Goal: Information Seeking & Learning: Learn about a topic

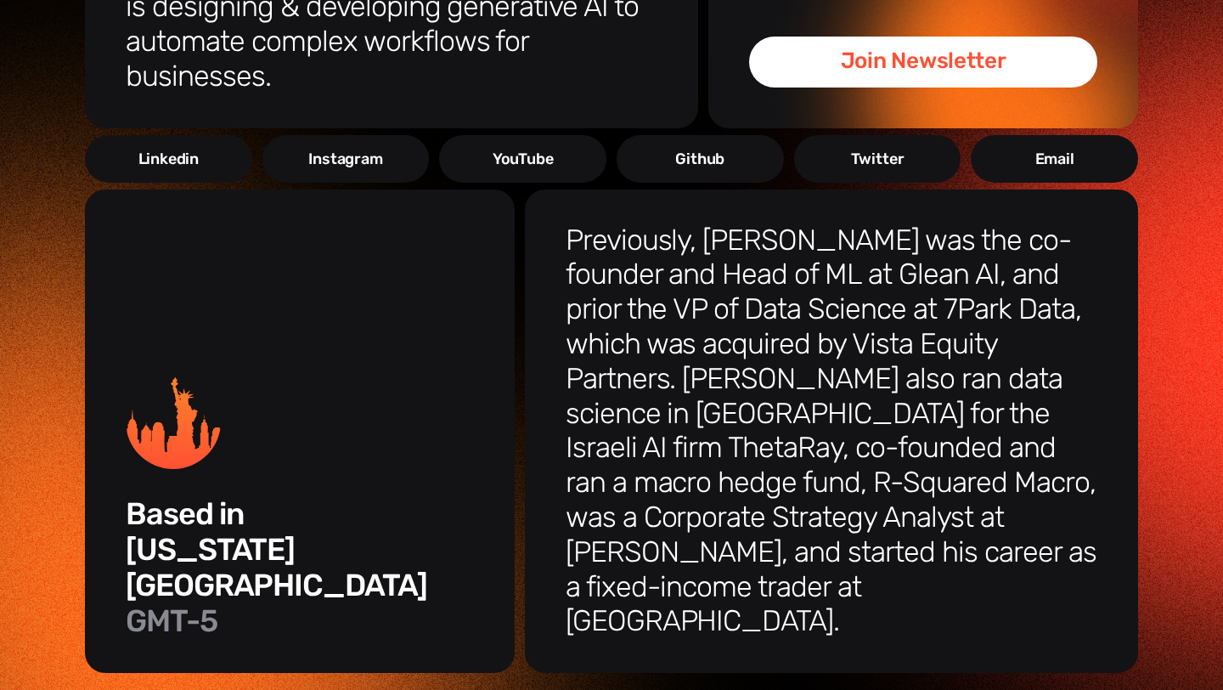
scroll to position [406, 0]
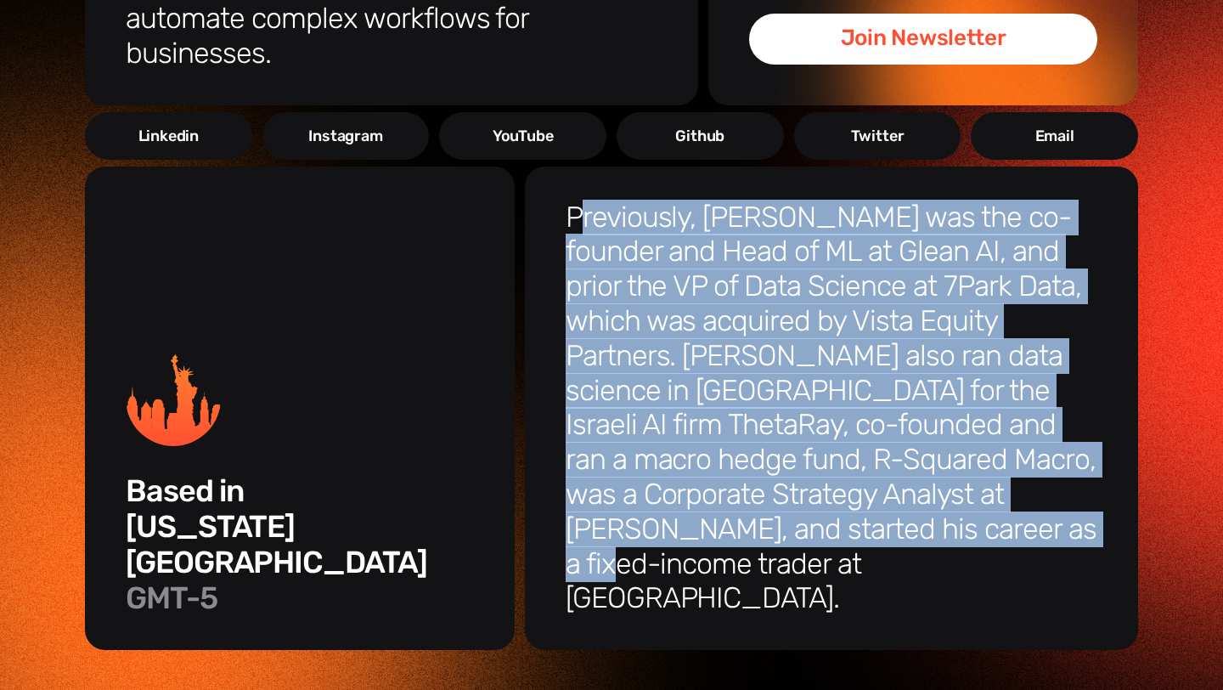
drag, startPoint x: 574, startPoint y: 190, endPoint x: 958, endPoint y: 490, distance: 487.1
click at [958, 490] on h3 "Previously, [PERSON_NAME] was the co-founder and Head of ML at Glean AI, and pr…" at bounding box center [832, 408] width 532 height 416
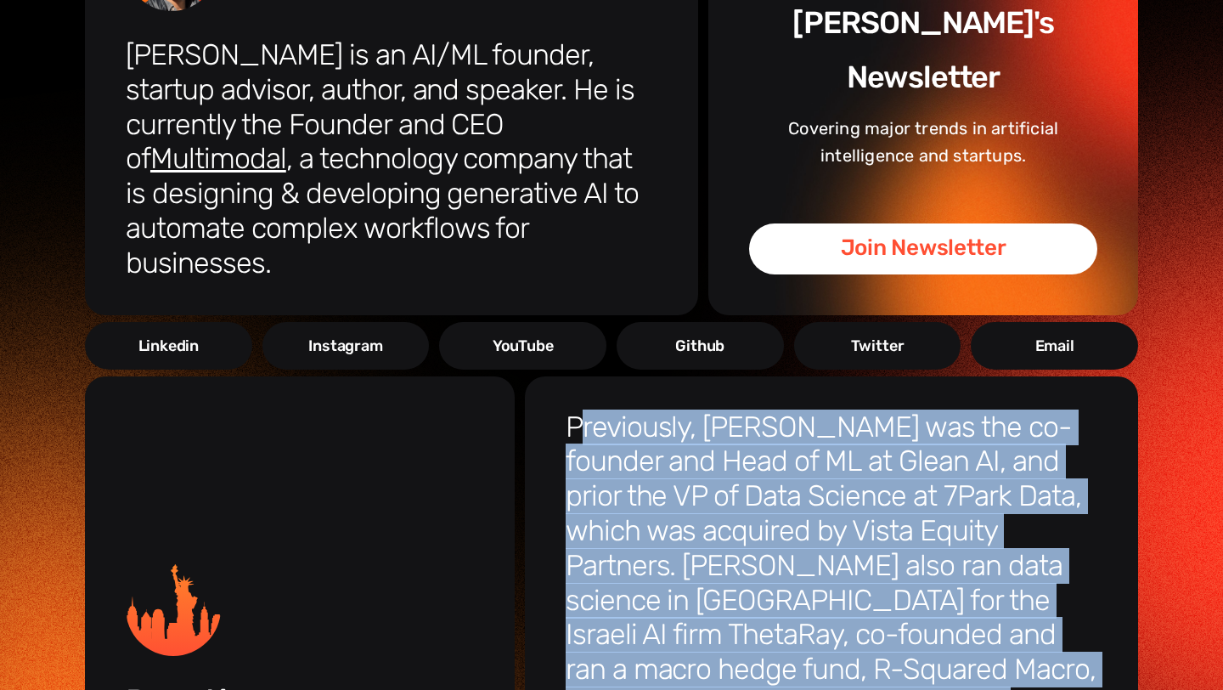
scroll to position [0, 0]
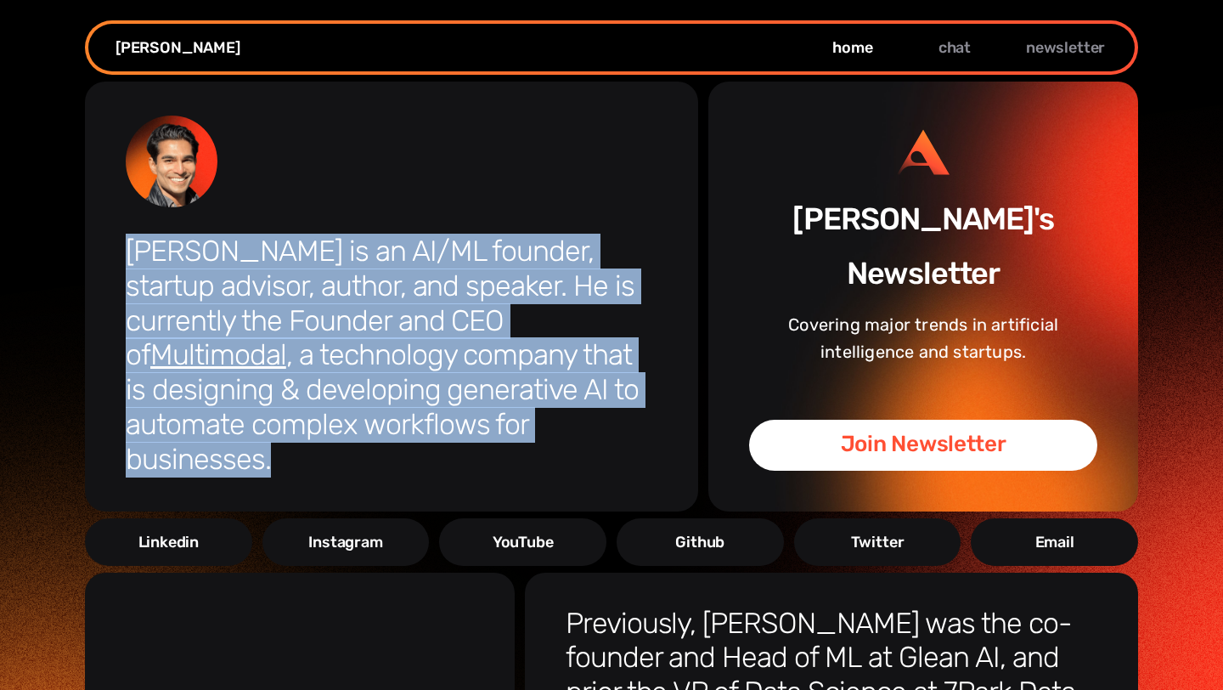
drag, startPoint x: 128, startPoint y: 252, endPoint x: 565, endPoint y: 417, distance: 466.6
click at [565, 417] on h1 "[PERSON_NAME] is an AI/ML founder, startup advisor, author, and speaker. He is …" at bounding box center [392, 355] width 532 height 243
copy h1 "[PERSON_NAME] is an AI/ML founder, startup advisor, author, and speaker. He is …"
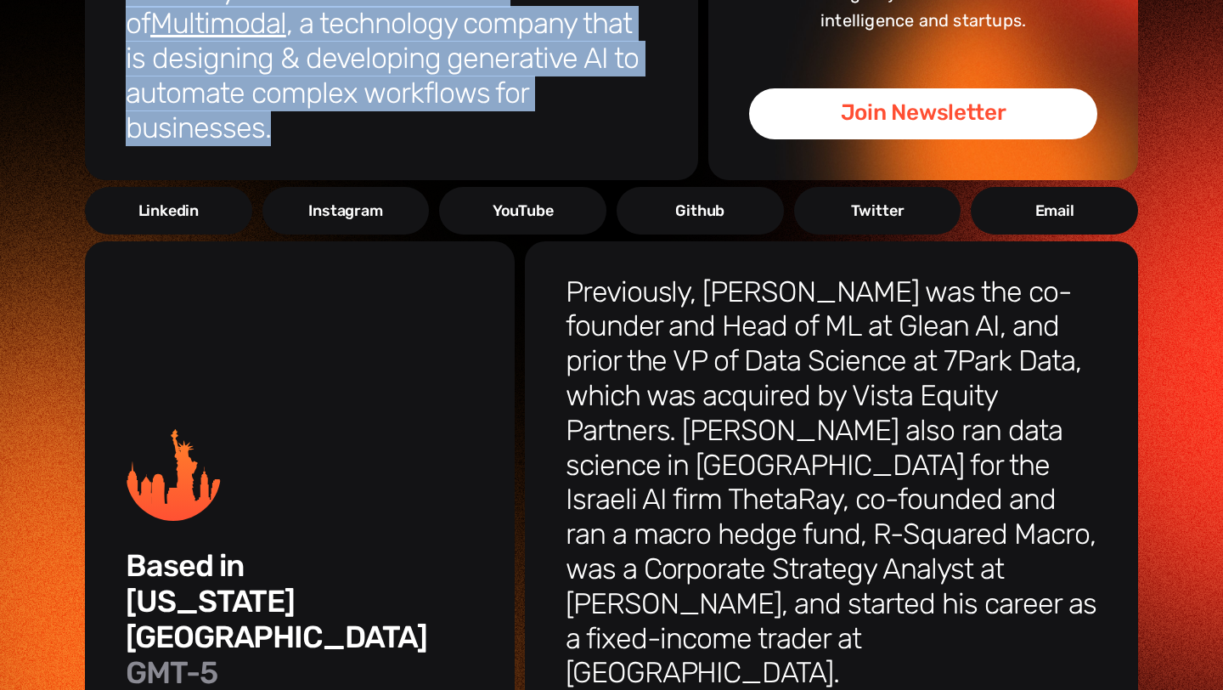
scroll to position [348, 0]
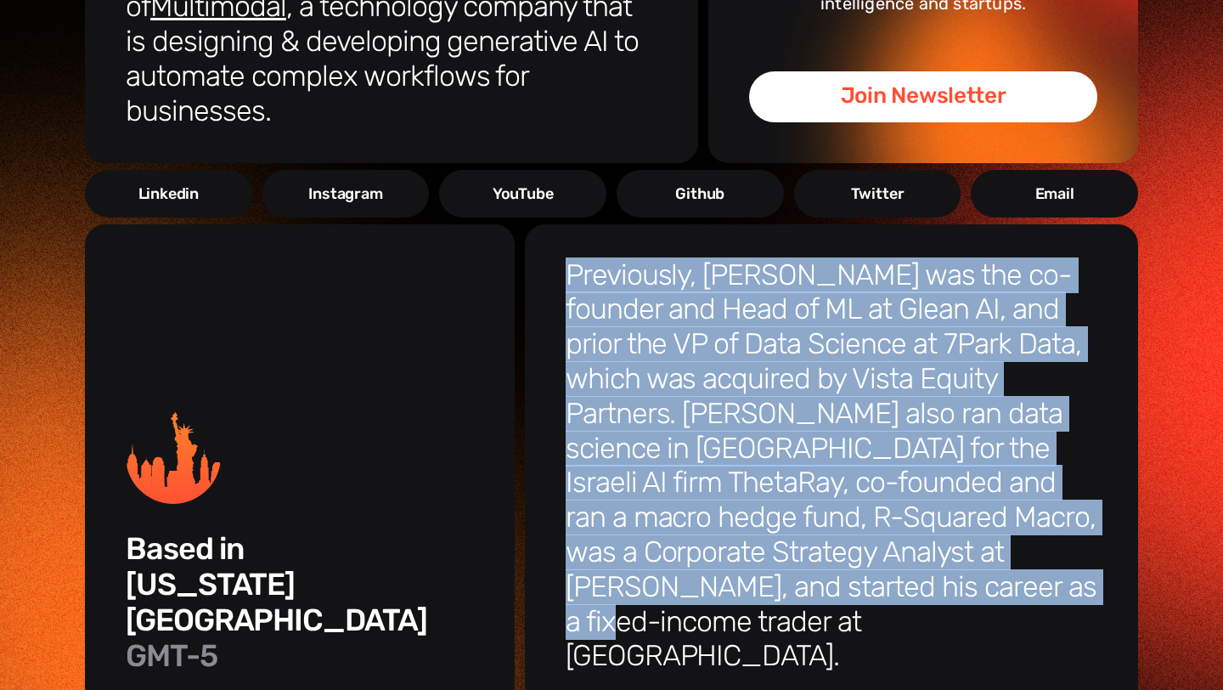
drag, startPoint x: 927, startPoint y: 560, endPoint x: 556, endPoint y: 246, distance: 485.1
click at [556, 246] on div "Previously, [PERSON_NAME] was the co-founder and Head of ML at Glean AI, and pr…" at bounding box center [831, 466] width 613 height 484
copy h3 "Previously, [PERSON_NAME] was the co-founder and Head of ML at Glean AI, and pr…"
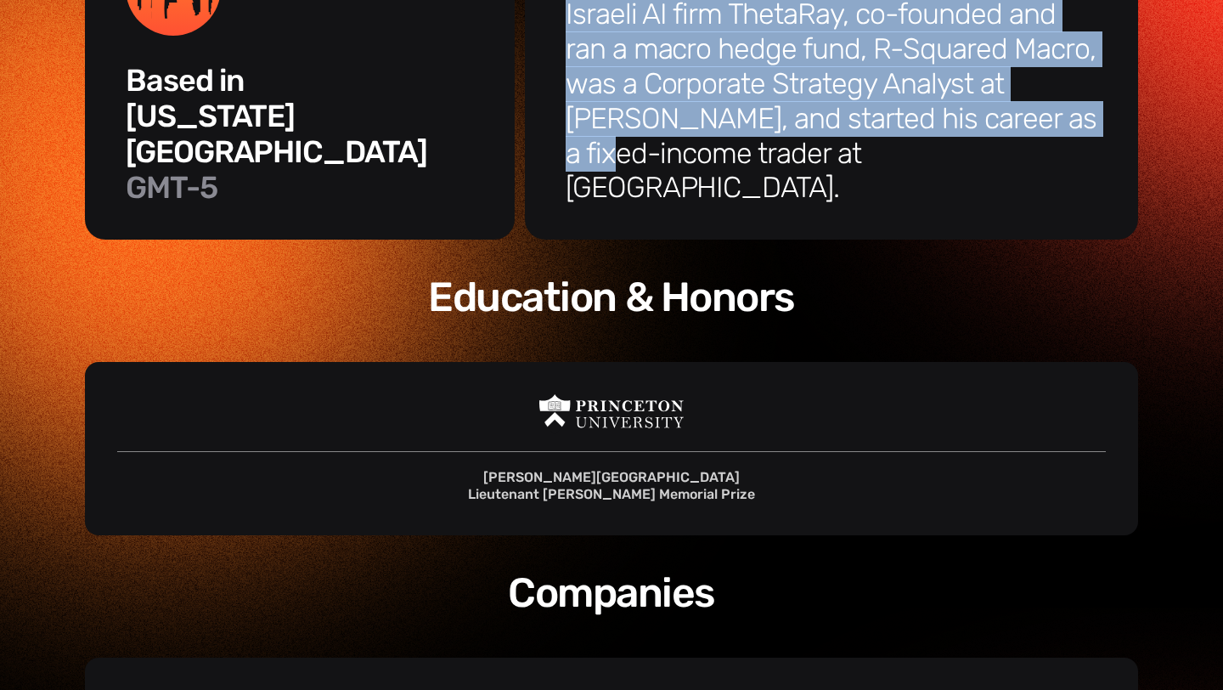
scroll to position [866, 0]
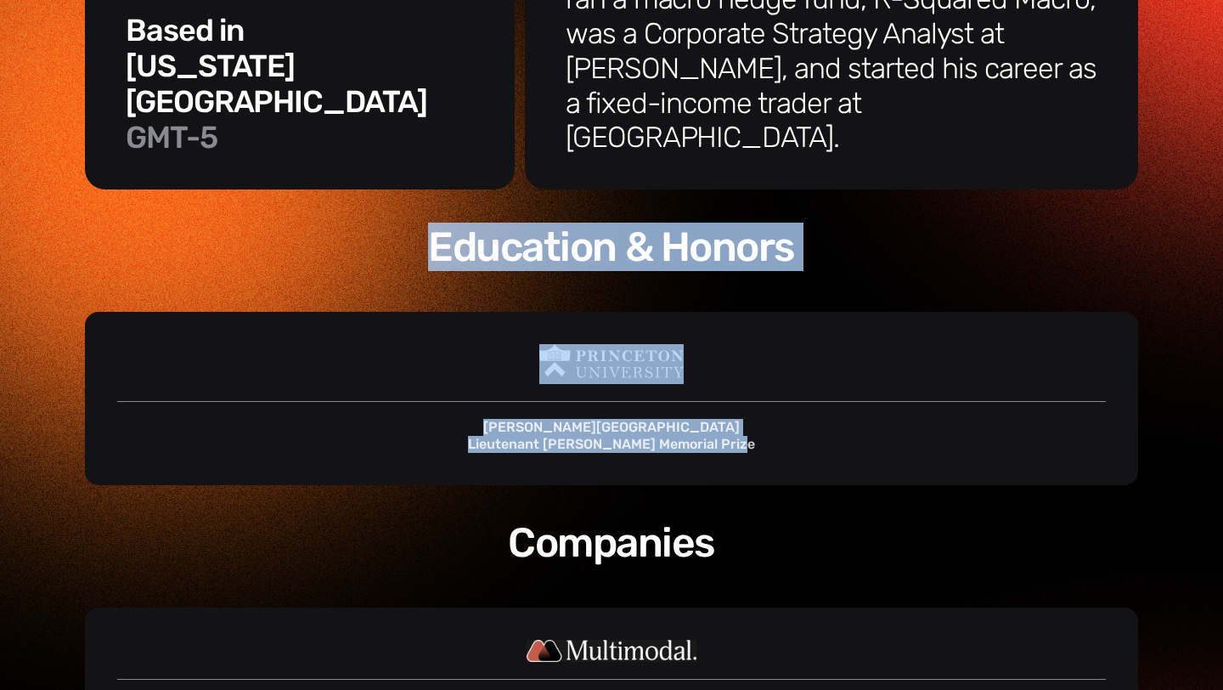
drag, startPoint x: 738, startPoint y: 345, endPoint x: 437, endPoint y: 152, distance: 357.9
click at [437, 152] on div "[PERSON_NAME] is an AI/ML founder, startup advisor, author, and speaker. He is …" at bounding box center [611, 213] width 1053 height 1996
copy div "Education & Honors [PERSON_NAME] School Lieutenant [PERSON_NAME] Memorial Prize"
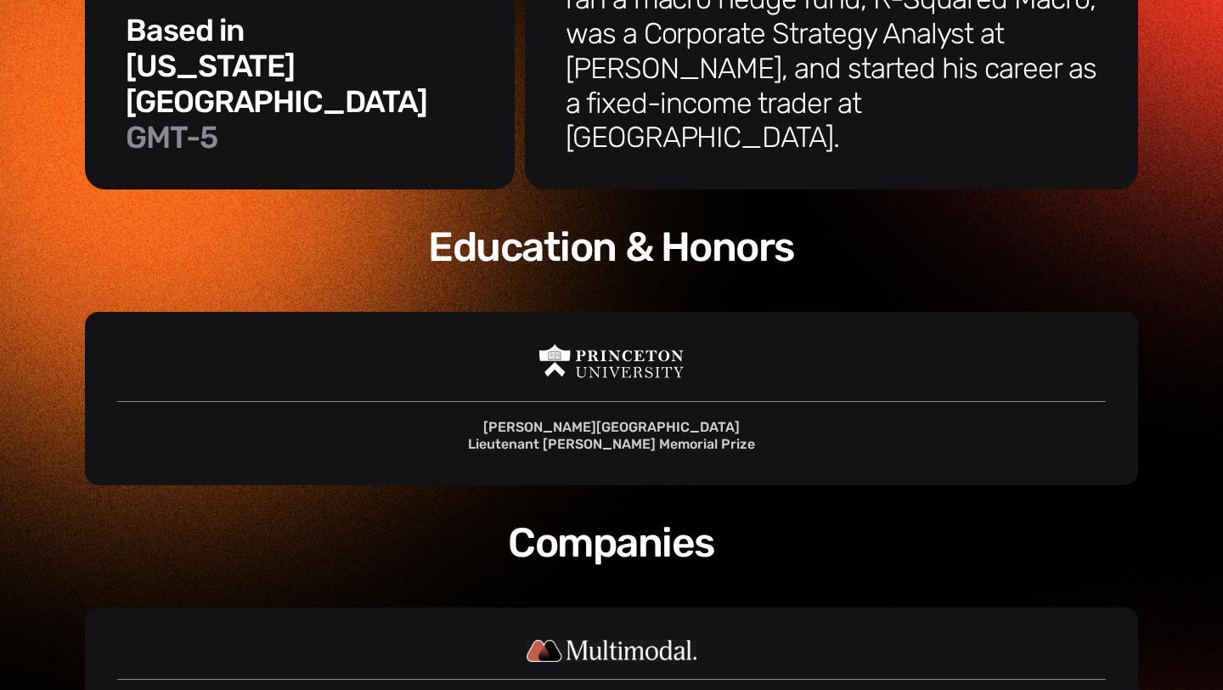
click at [799, 519] on h3 "Companies" at bounding box center [611, 543] width 1053 height 48
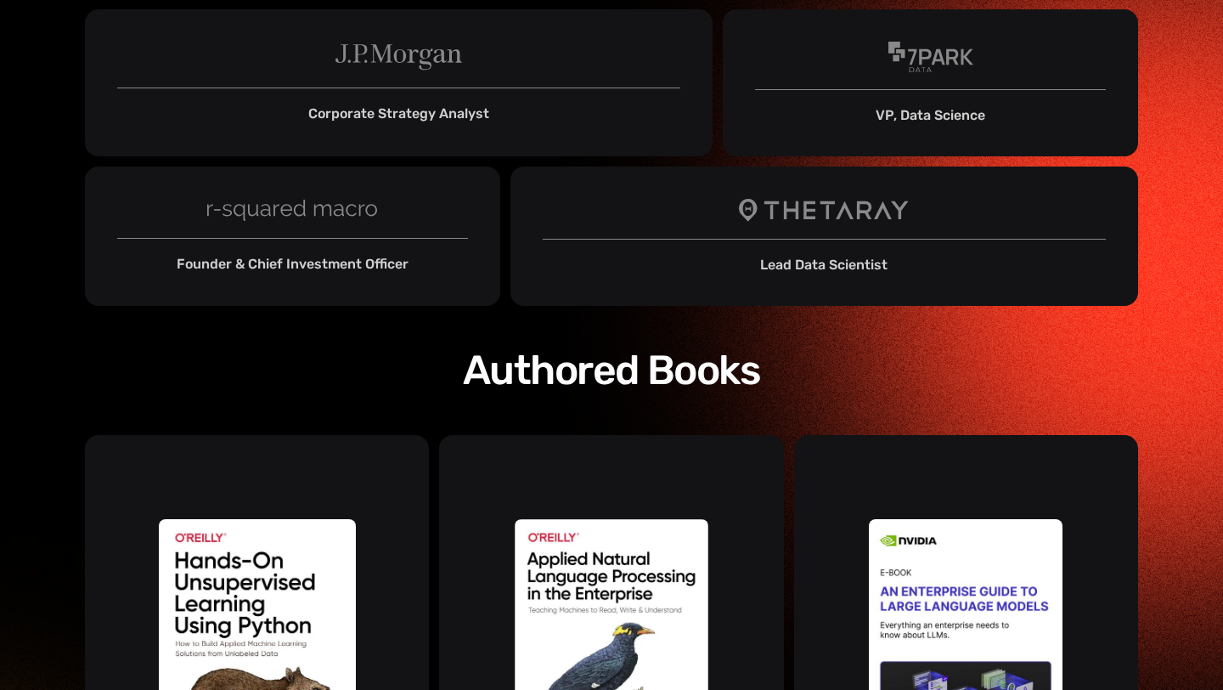
scroll to position [1820, 0]
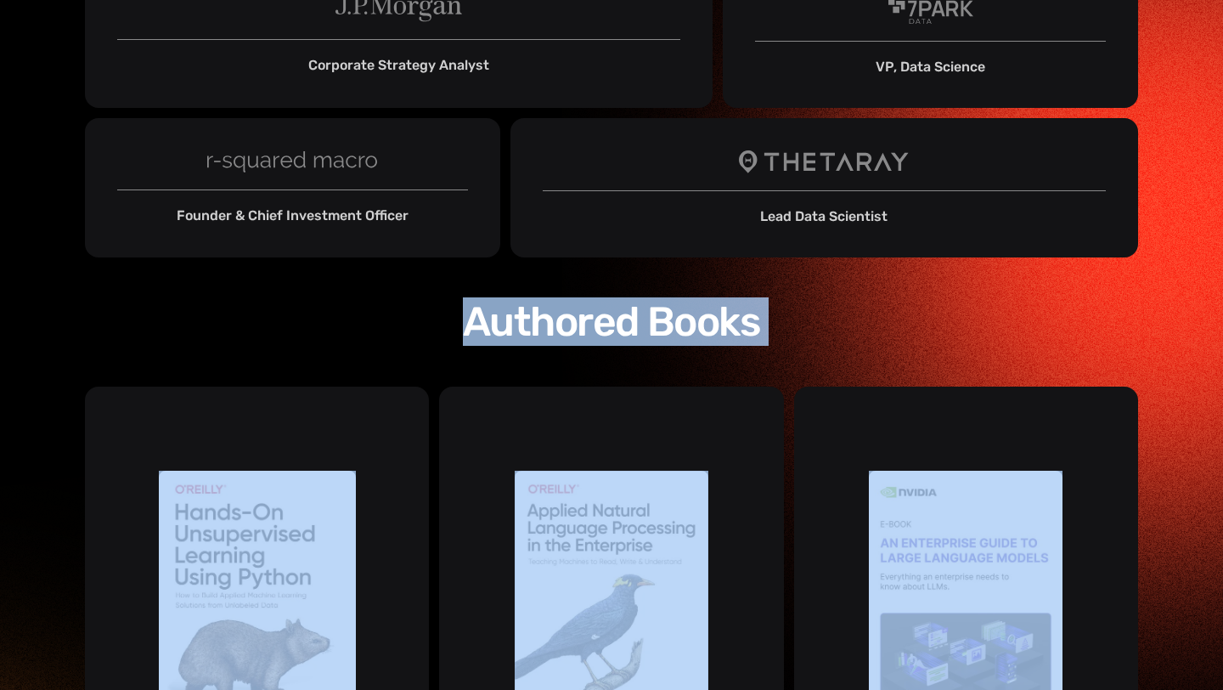
drag, startPoint x: 468, startPoint y: 207, endPoint x: 987, endPoint y: 545, distance: 619.3
click at [987, 545] on div "Authored Books" at bounding box center [611, 536] width 1053 height 545
copy div "Authored Books"
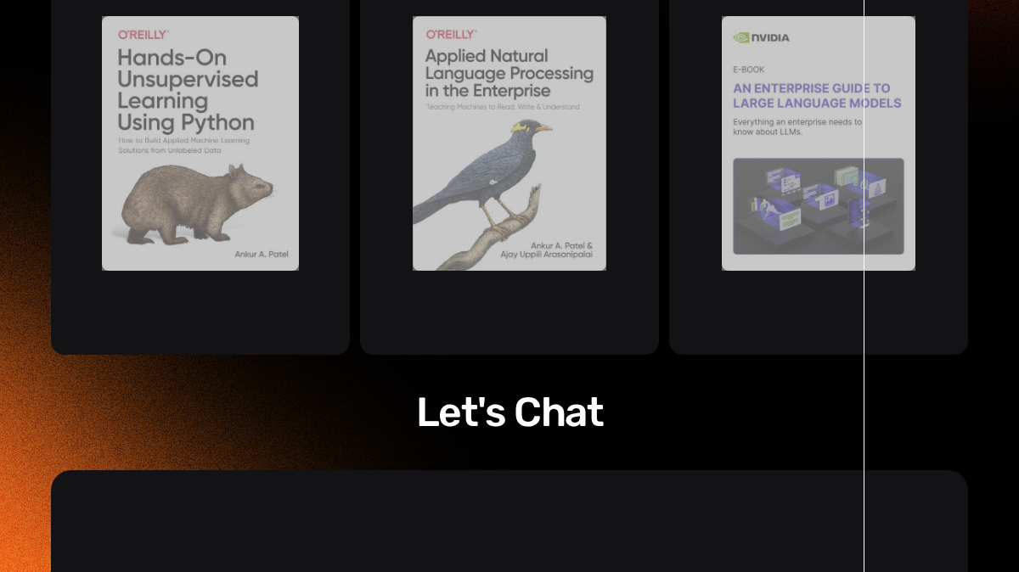
scroll to position [2510, 0]
